Goal: Consume media (video, audio): Consume media (video, audio)

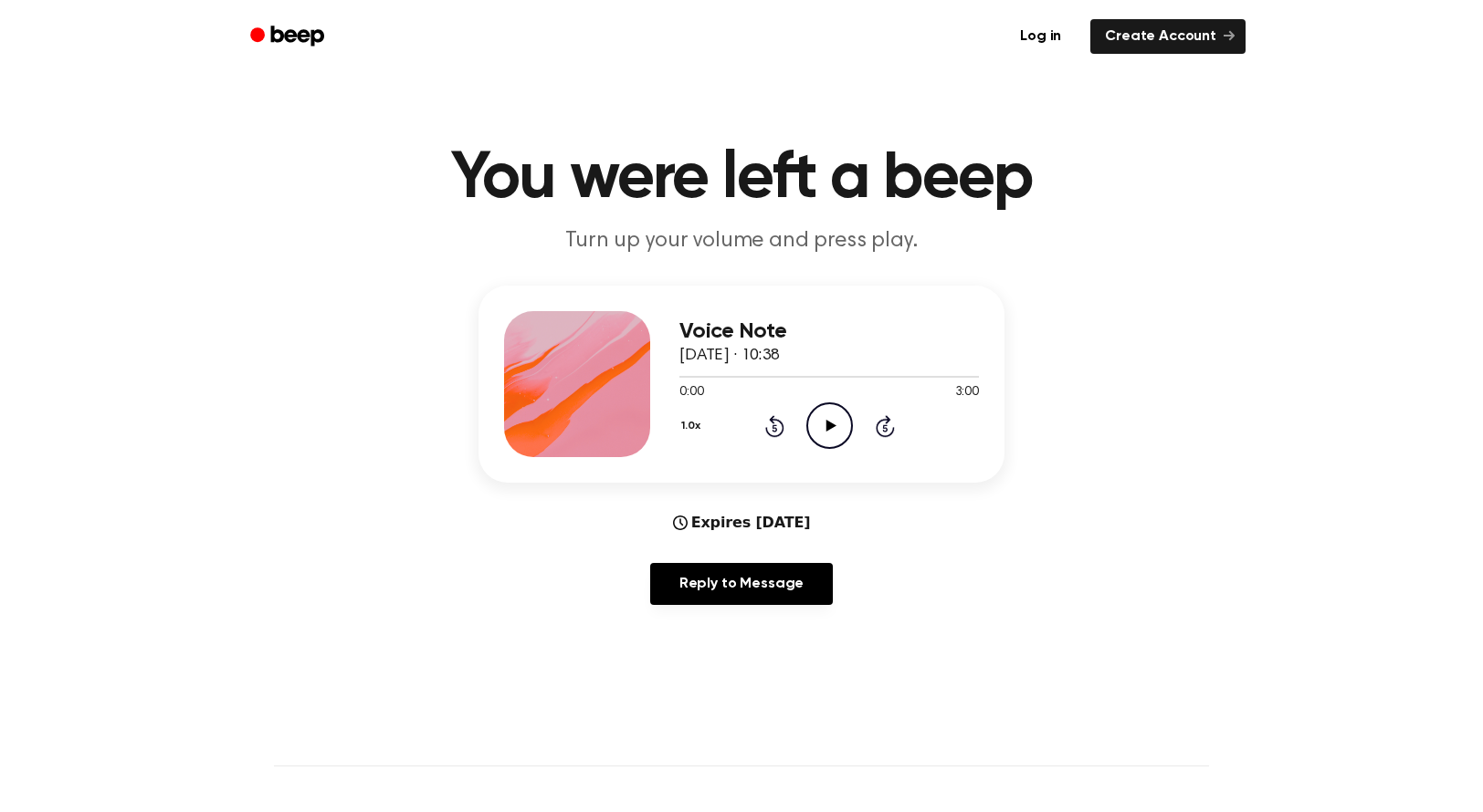
click at [832, 419] on icon "Play Audio" at bounding box center [829, 426] width 47 height 47
click at [886, 425] on icon "Skip 5 seconds" at bounding box center [885, 427] width 20 height 24
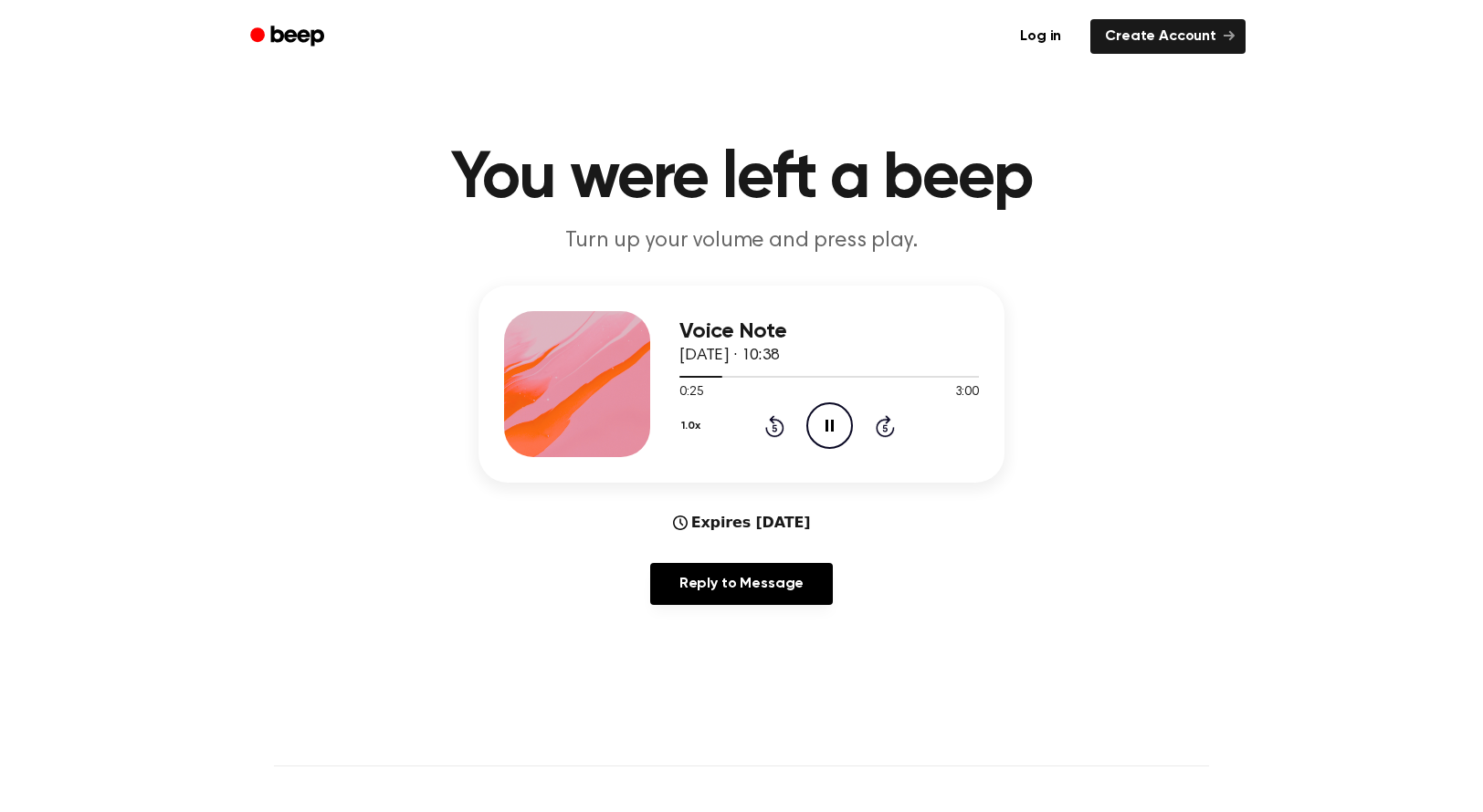
click at [886, 425] on icon "Skip 5 seconds" at bounding box center [885, 427] width 20 height 24
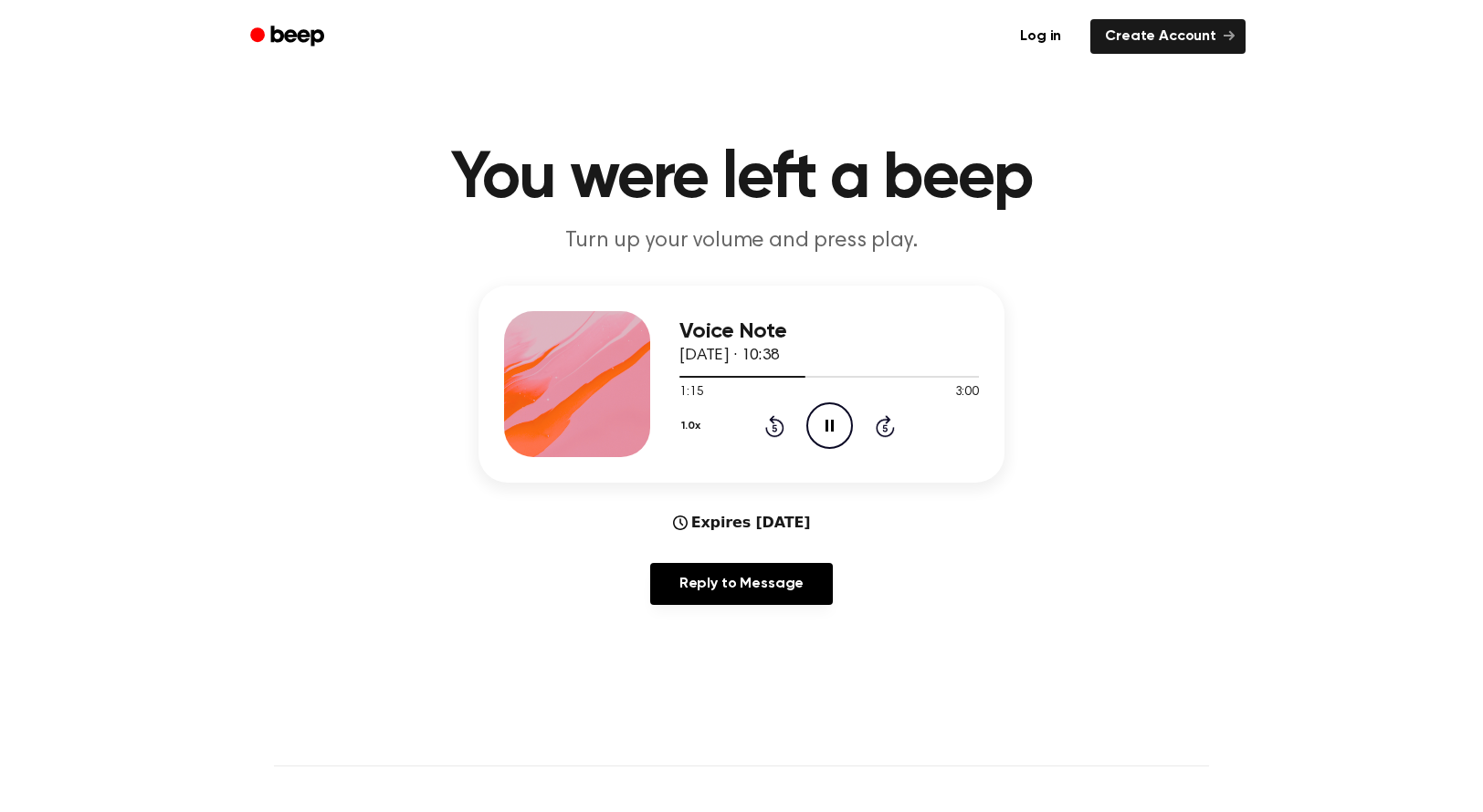
click at [886, 425] on icon "Skip 5 seconds" at bounding box center [885, 427] width 20 height 24
click at [888, 432] on icon "Skip 5 seconds" at bounding box center [885, 427] width 20 height 24
click at [776, 428] on icon "Rewind 5 seconds" at bounding box center [774, 427] width 20 height 24
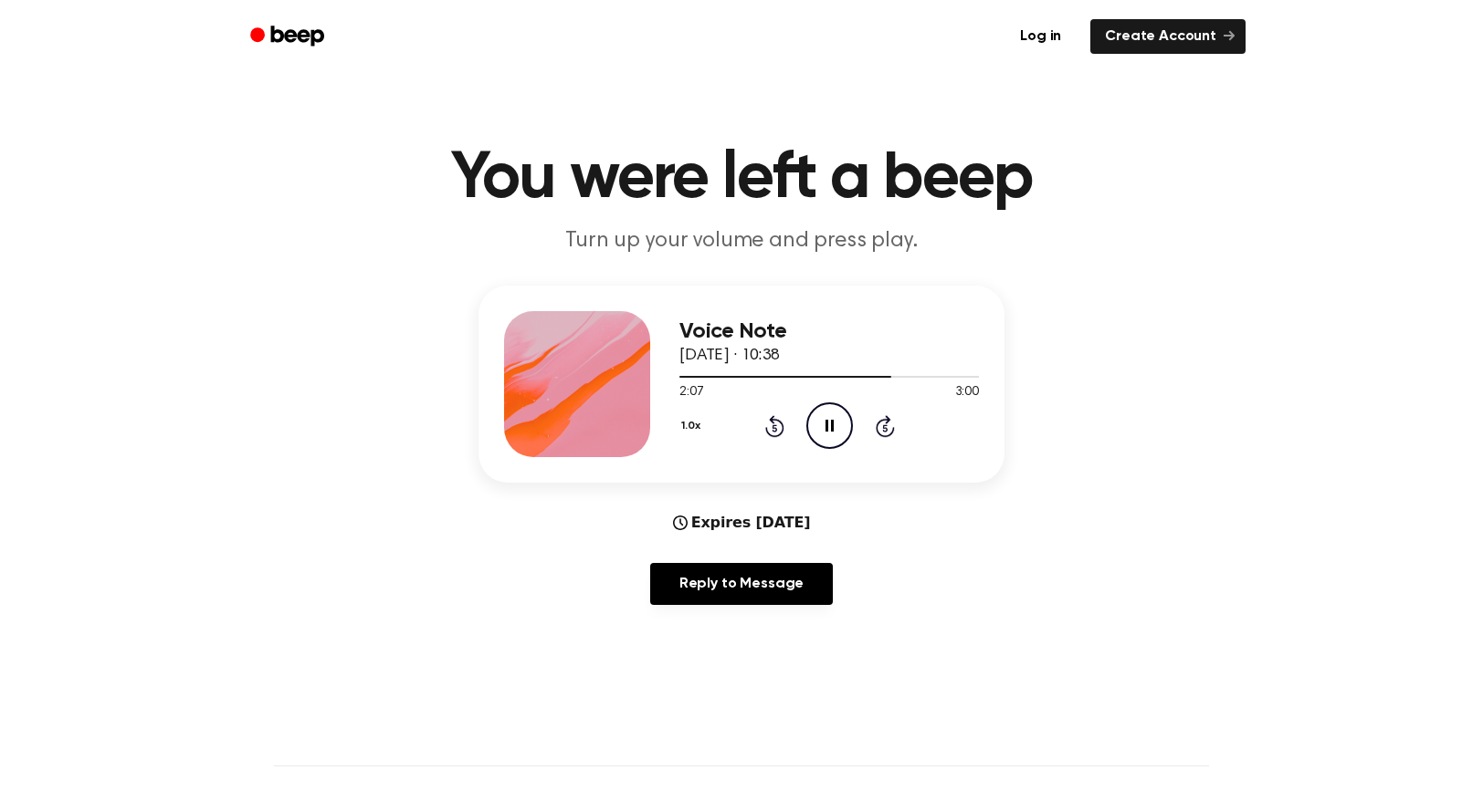
click at [877, 426] on icon at bounding box center [885, 427] width 19 height 22
click at [768, 427] on icon "Rewind 5 seconds" at bounding box center [774, 427] width 20 height 24
click at [771, 432] on icon "Rewind 5 seconds" at bounding box center [774, 427] width 20 height 24
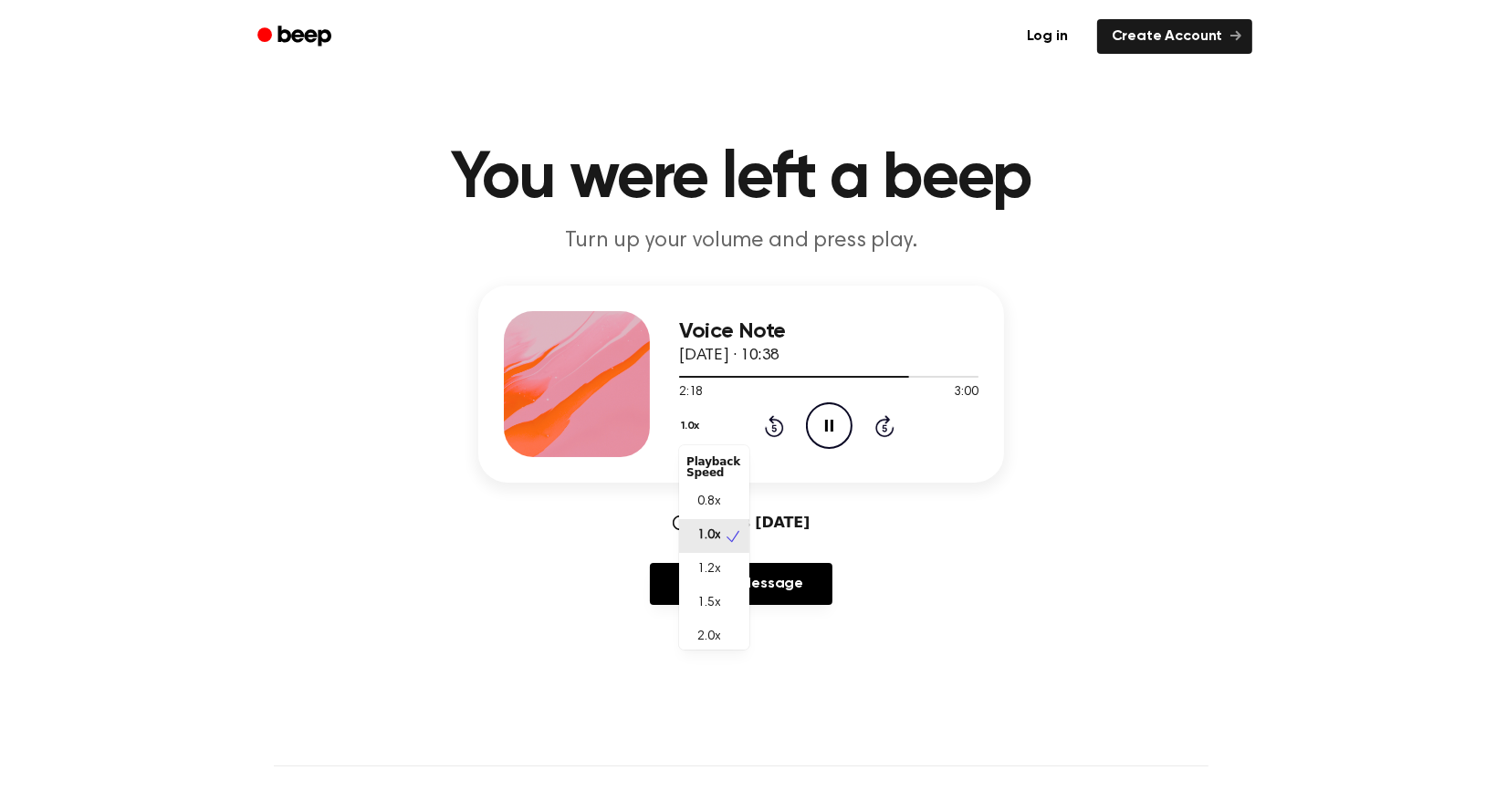
click at [691, 428] on button "1.0x" at bounding box center [693, 427] width 27 height 31
click at [736, 574] on div "1.2x" at bounding box center [714, 569] width 70 height 34
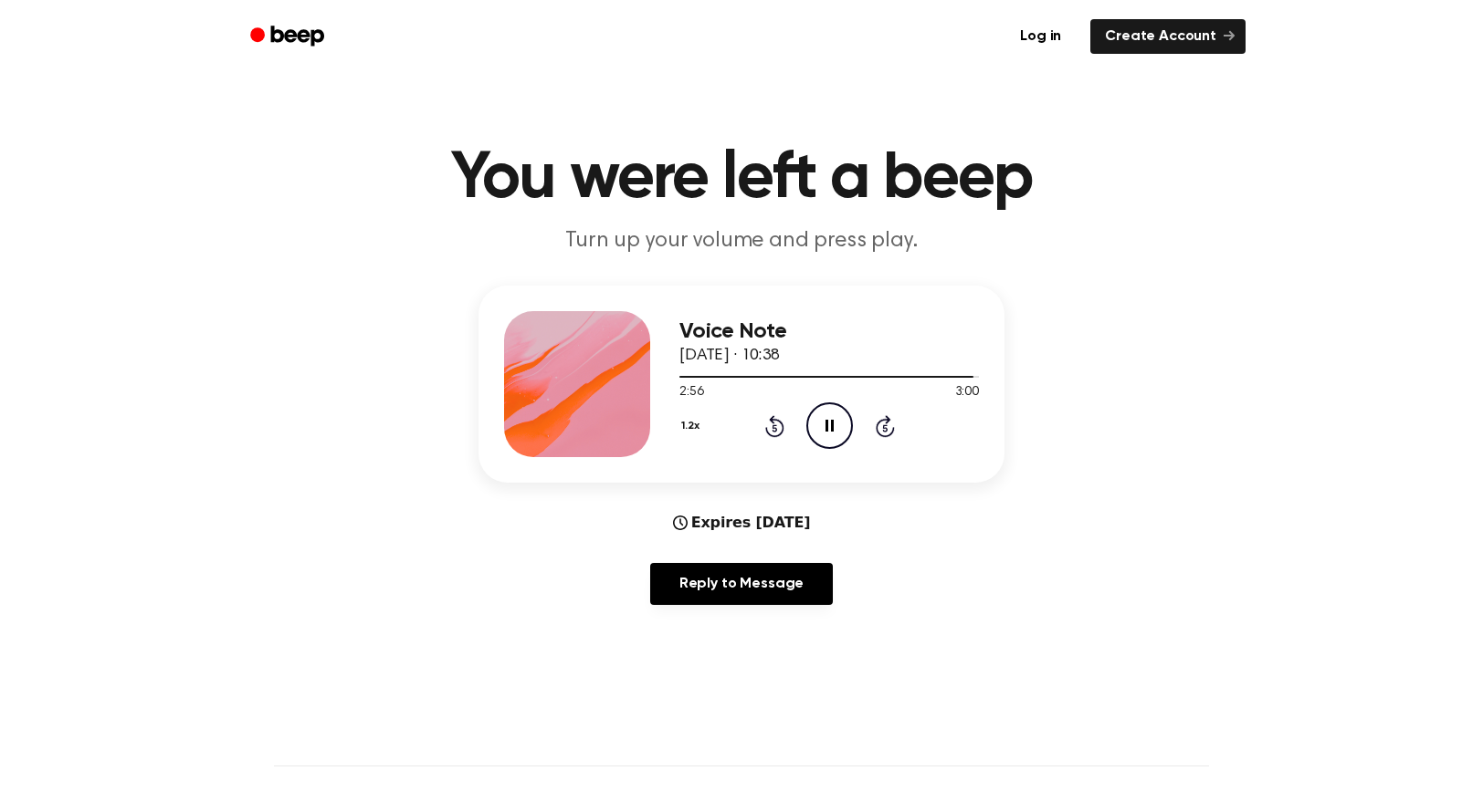
click at [771, 428] on icon "Rewind 5 seconds" at bounding box center [774, 427] width 20 height 24
click at [813, 421] on icon "Pause Audio" at bounding box center [829, 426] width 47 height 47
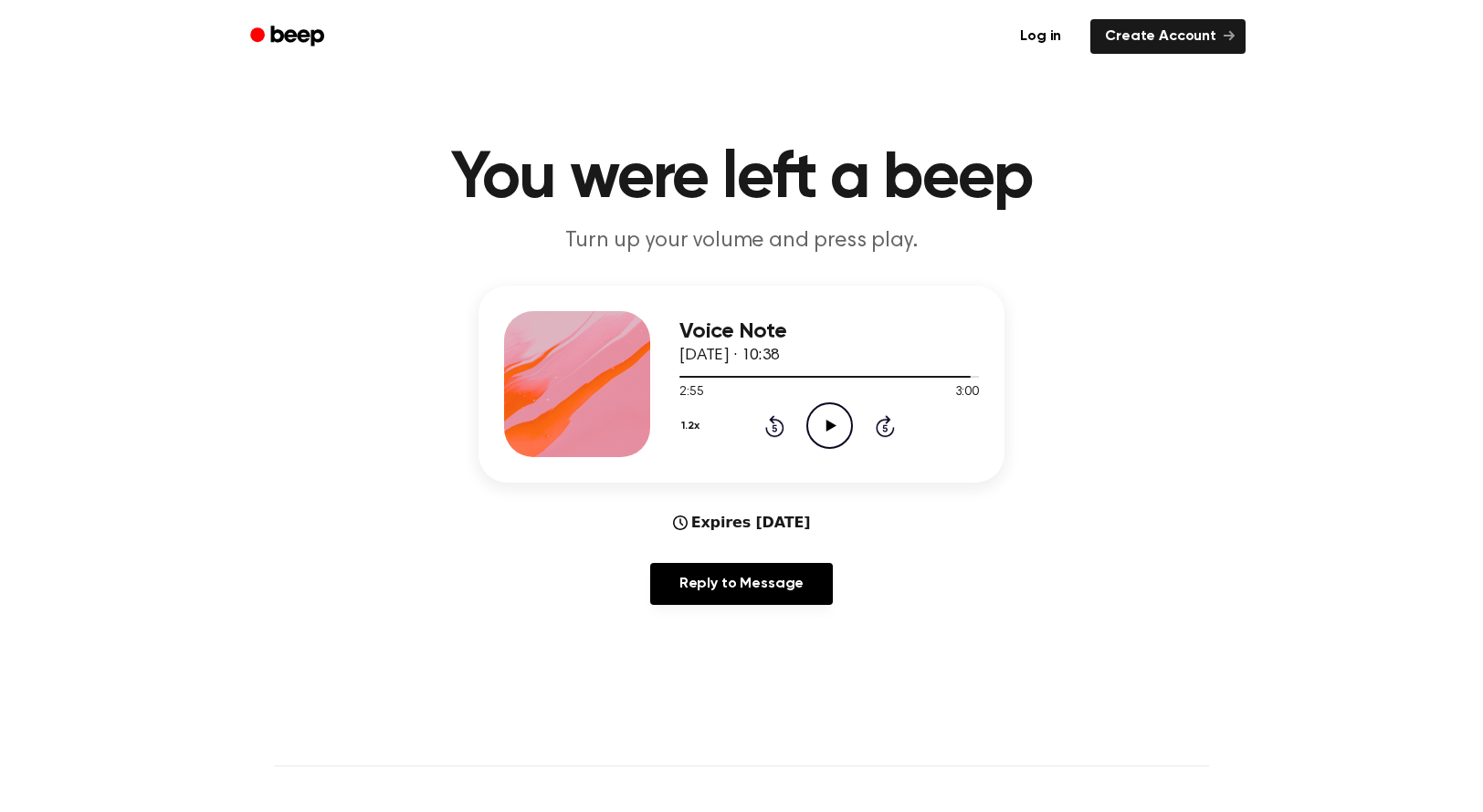
click at [775, 437] on icon at bounding box center [774, 427] width 19 height 22
click at [830, 410] on icon "Play Audio" at bounding box center [829, 426] width 47 height 47
click at [772, 425] on icon "Rewind 5 seconds" at bounding box center [774, 427] width 20 height 24
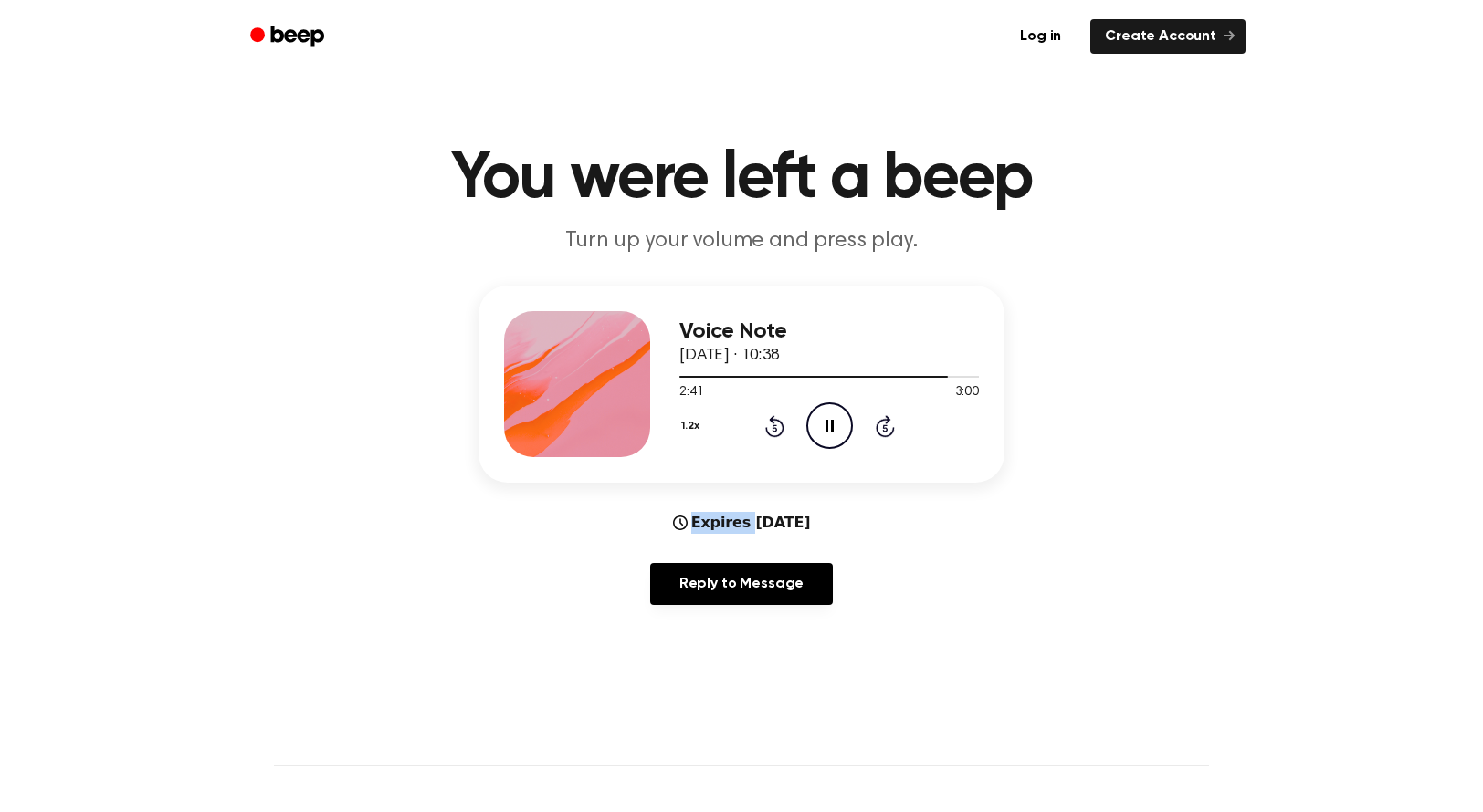
click at [772, 425] on icon "Rewind 5 seconds" at bounding box center [774, 427] width 20 height 24
